Goal: Task Accomplishment & Management: Use online tool/utility

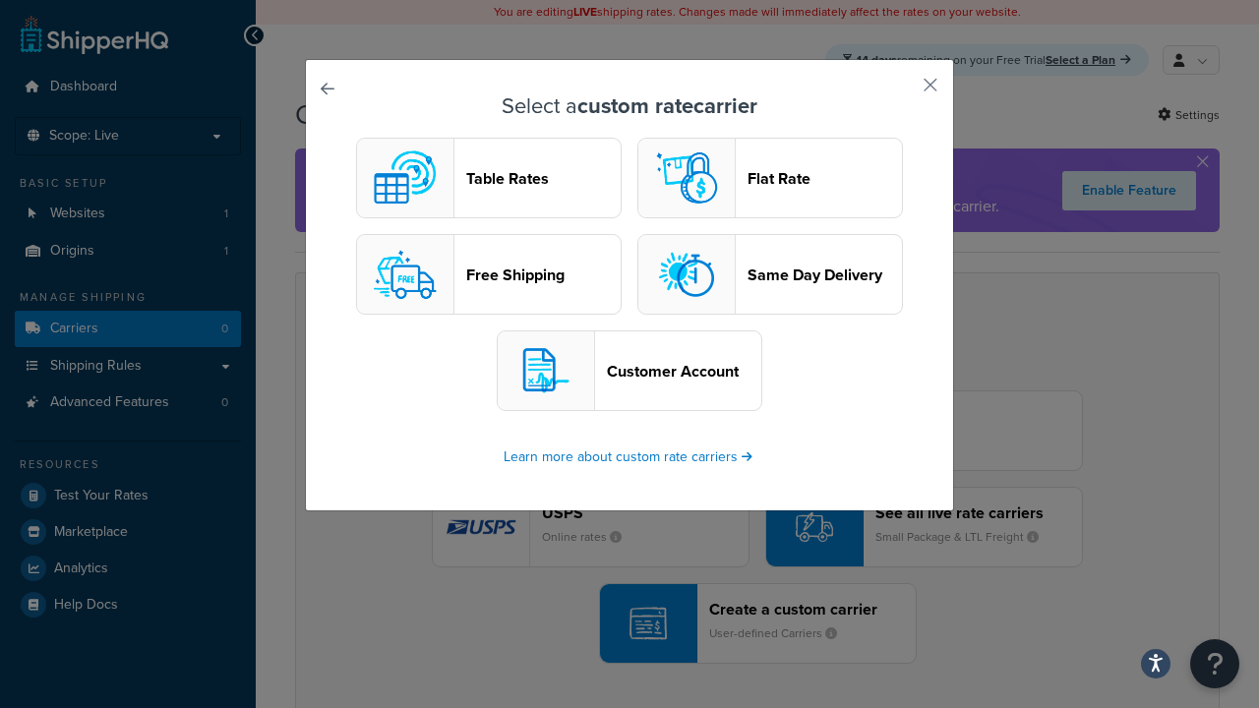
click at [489, 179] on header "Table Rates" at bounding box center [543, 178] width 154 height 19
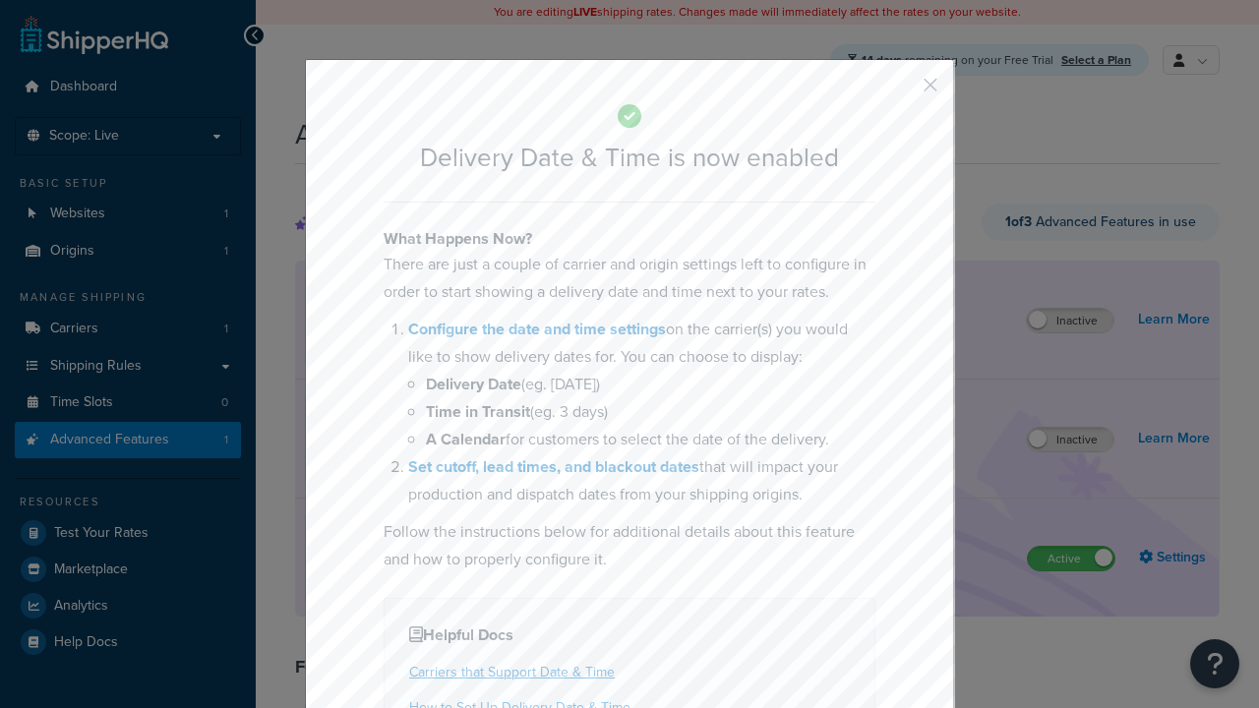
click at [901, 91] on button "button" at bounding box center [901, 91] width 5 height 5
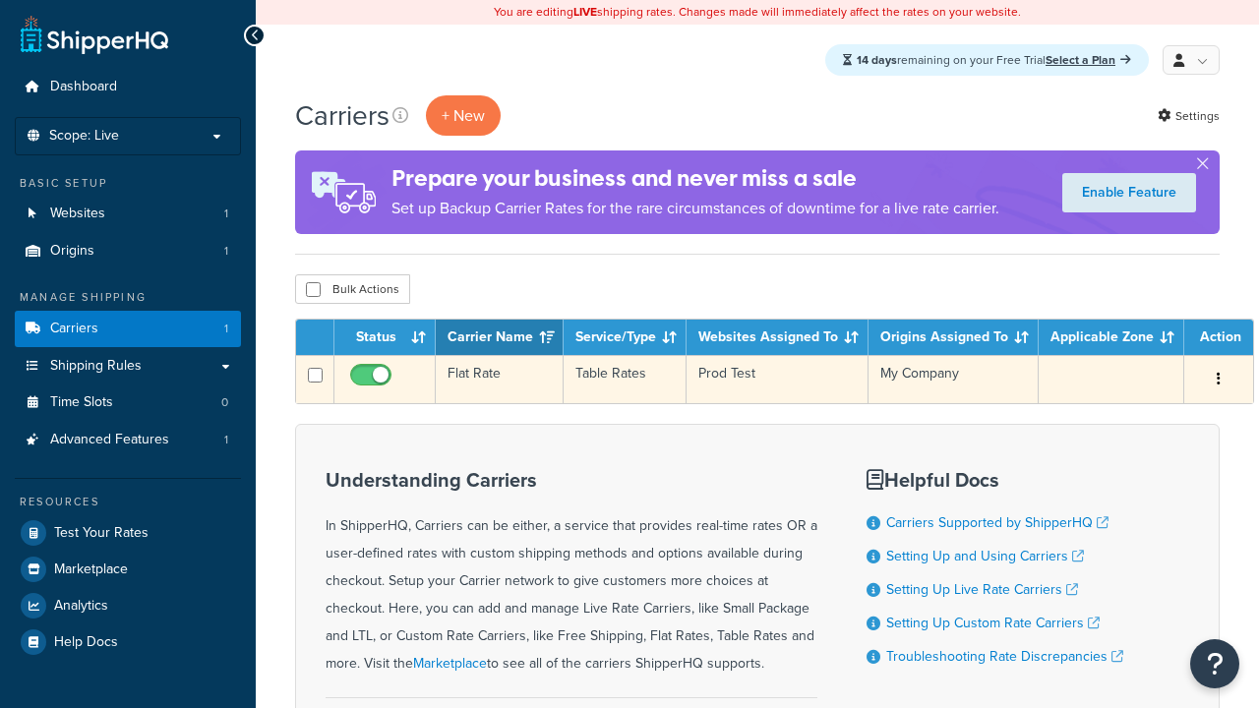
click at [498, 381] on td "Flat Rate" at bounding box center [500, 379] width 128 height 48
